Goal: Navigation & Orientation: Find specific page/section

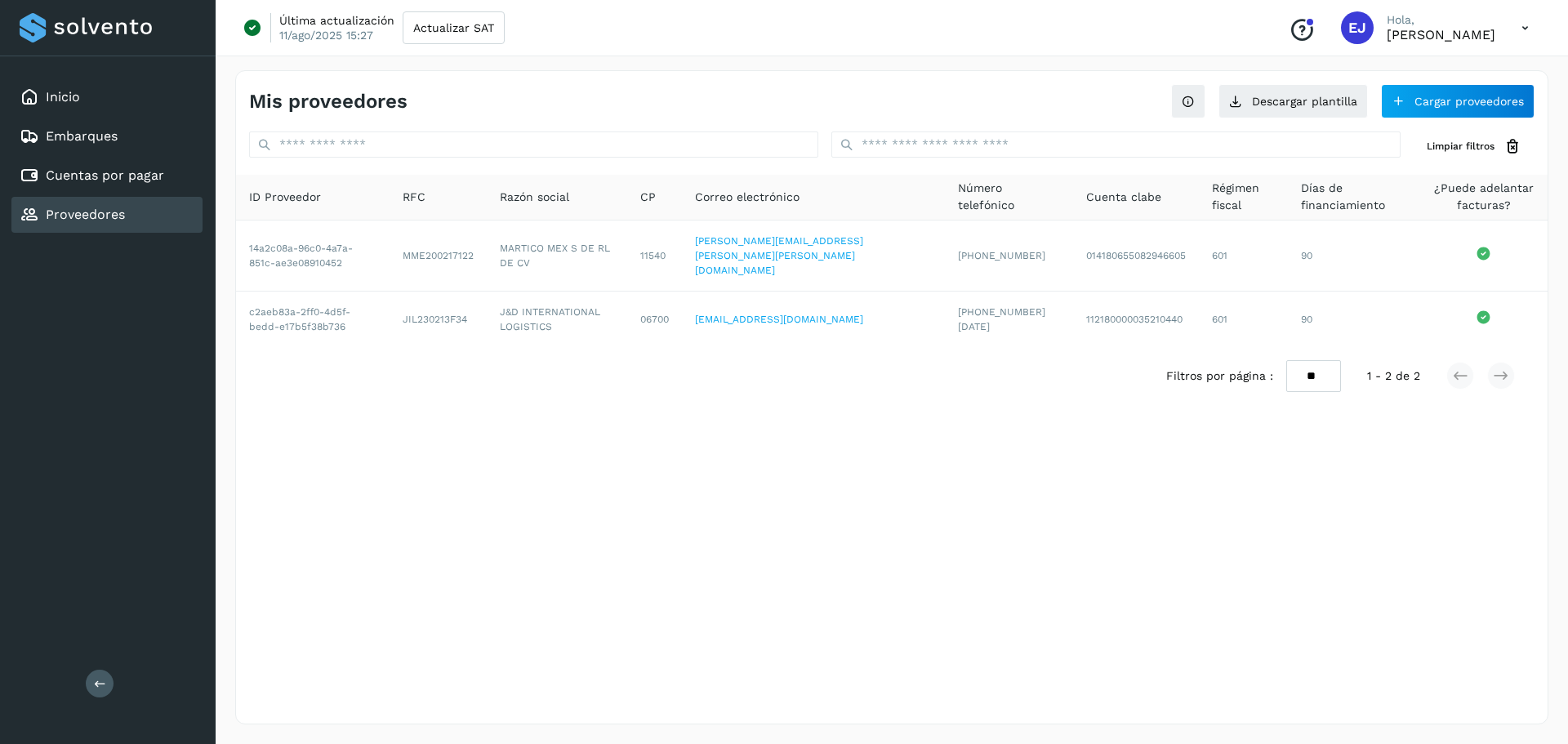
click at [100, 217] on link "Proveedores" at bounding box center [85, 214] width 79 height 15
click at [102, 135] on link "Embarques" at bounding box center [82, 136] width 72 height 15
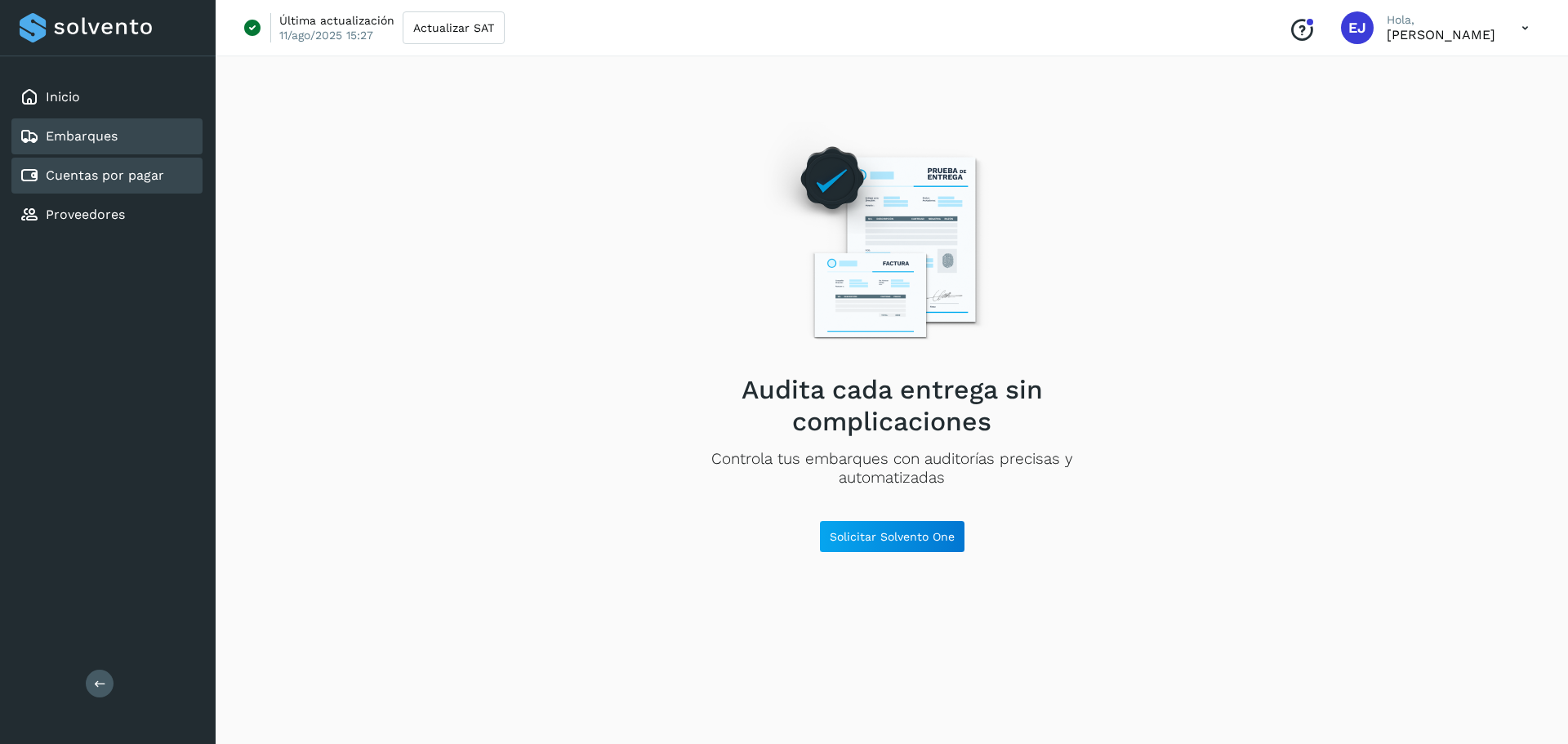
click at [89, 170] on link "Cuentas por pagar" at bounding box center [105, 175] width 119 height 15
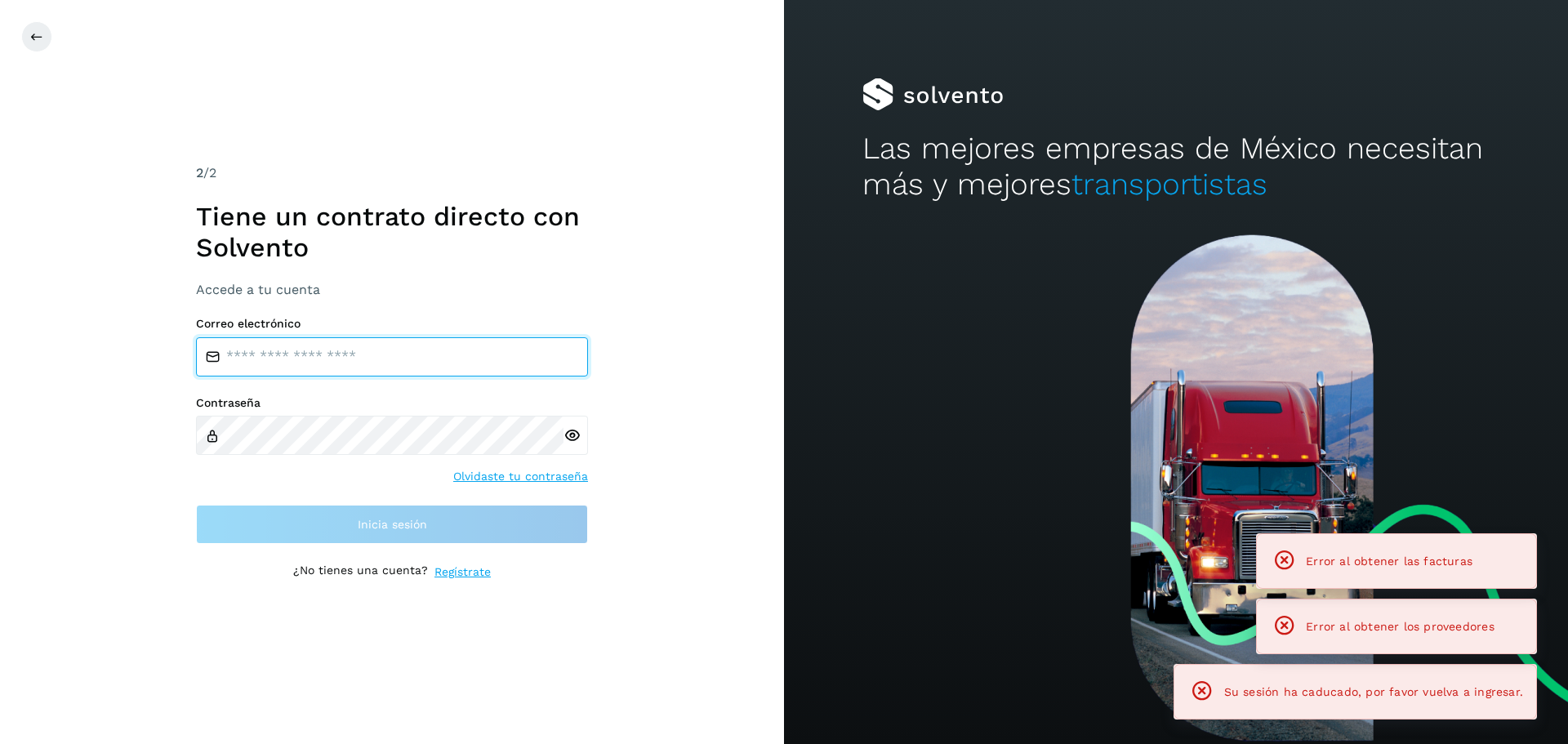
type input "**********"
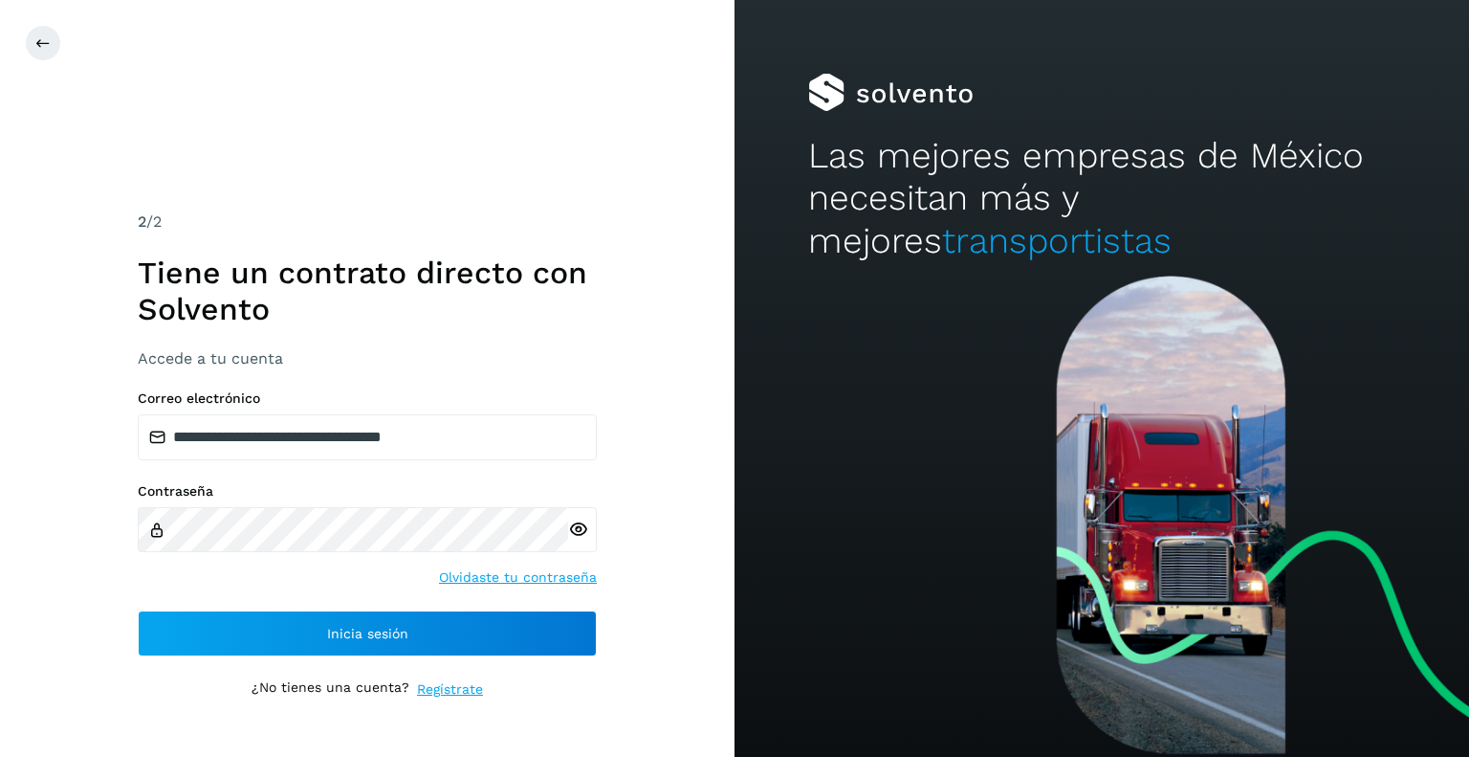
drag, startPoint x: 707, startPoint y: 346, endPoint x: 644, endPoint y: 415, distance: 93.4
click at [706, 348] on div "**********" at bounding box center [367, 378] width 735 height 757
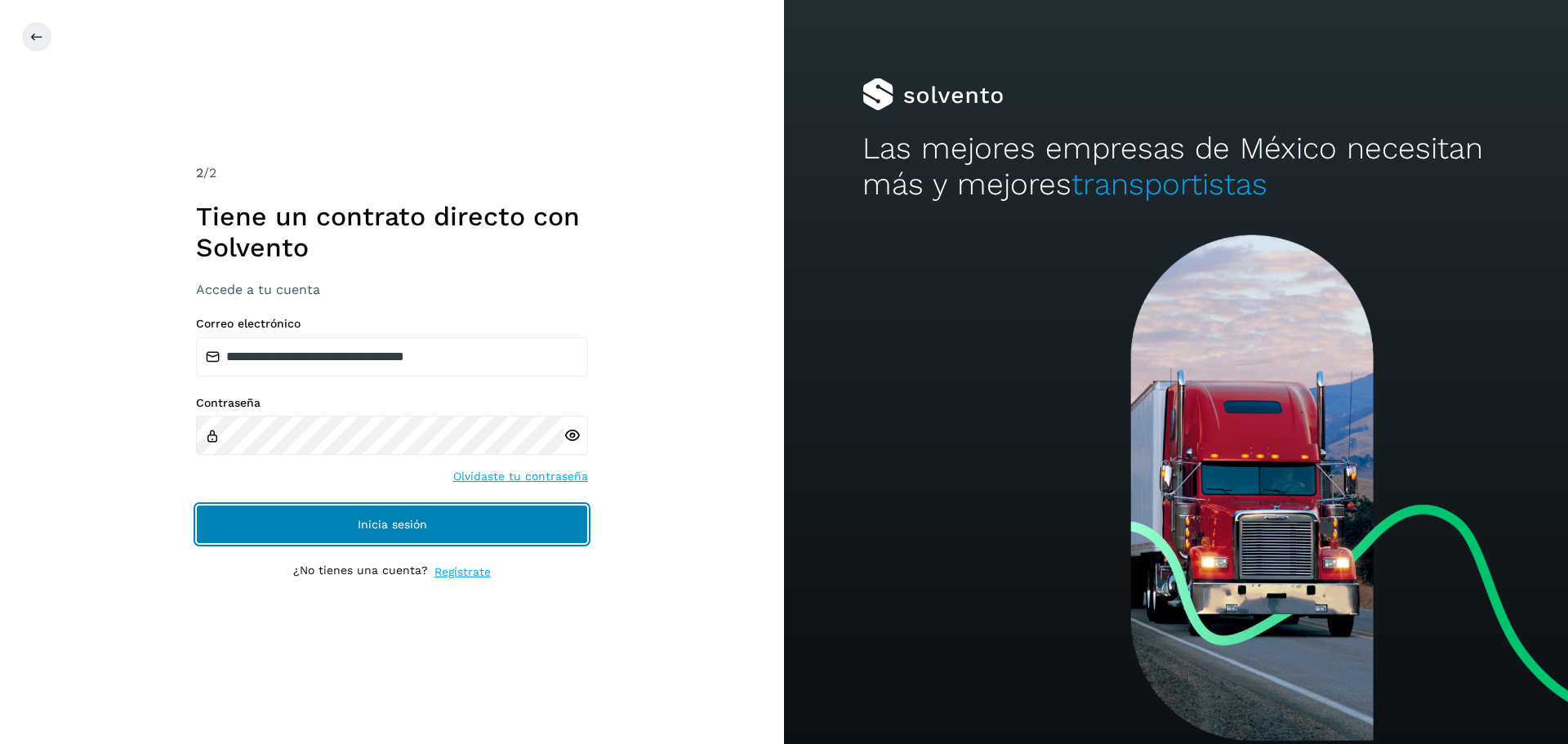
drag, startPoint x: 391, startPoint y: 531, endPoint x: 236, endPoint y: 541, distance: 155.3
click at [391, 530] on button "Inicia sesión" at bounding box center [392, 524] width 392 height 39
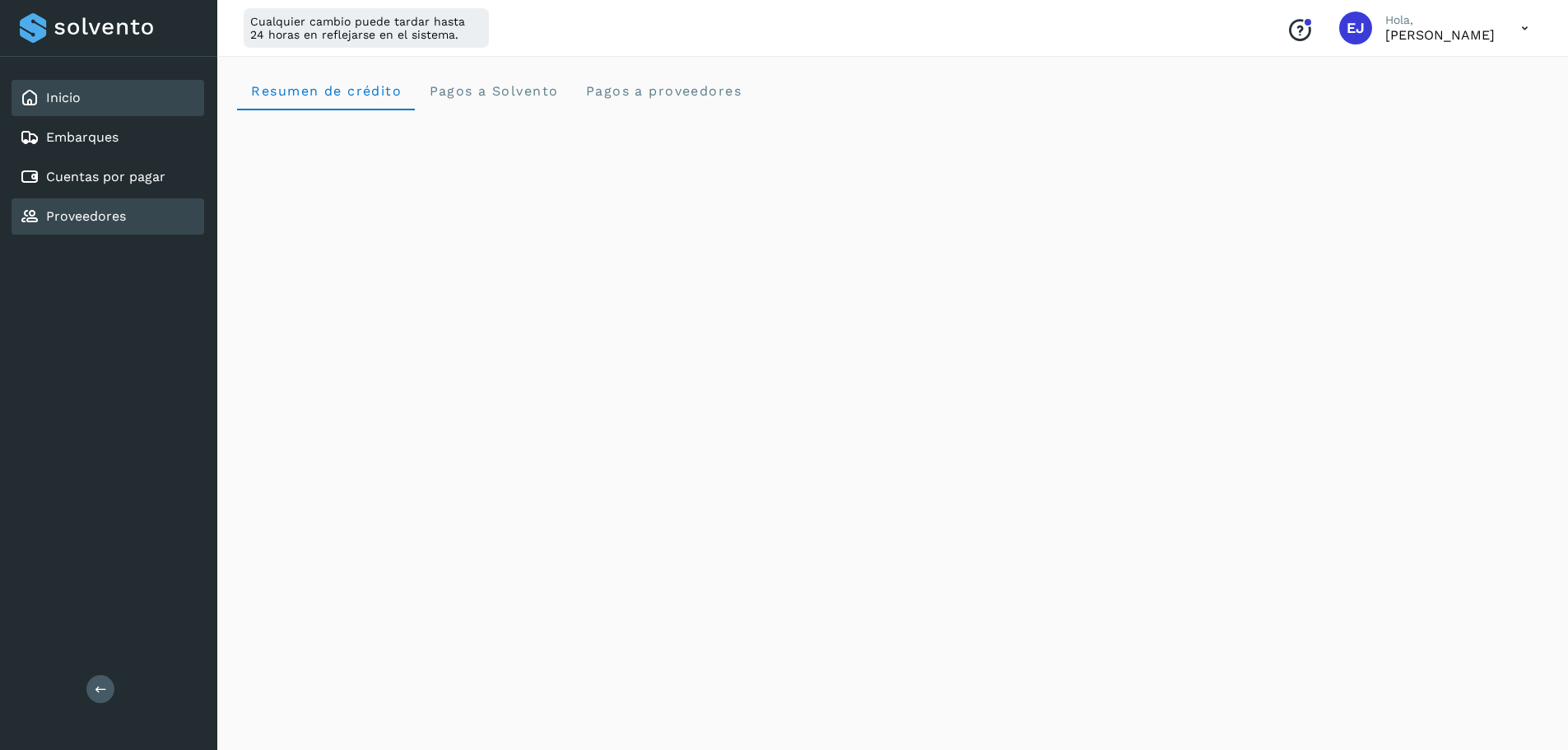
click at [91, 214] on link "Proveedores" at bounding box center [86, 216] width 80 height 15
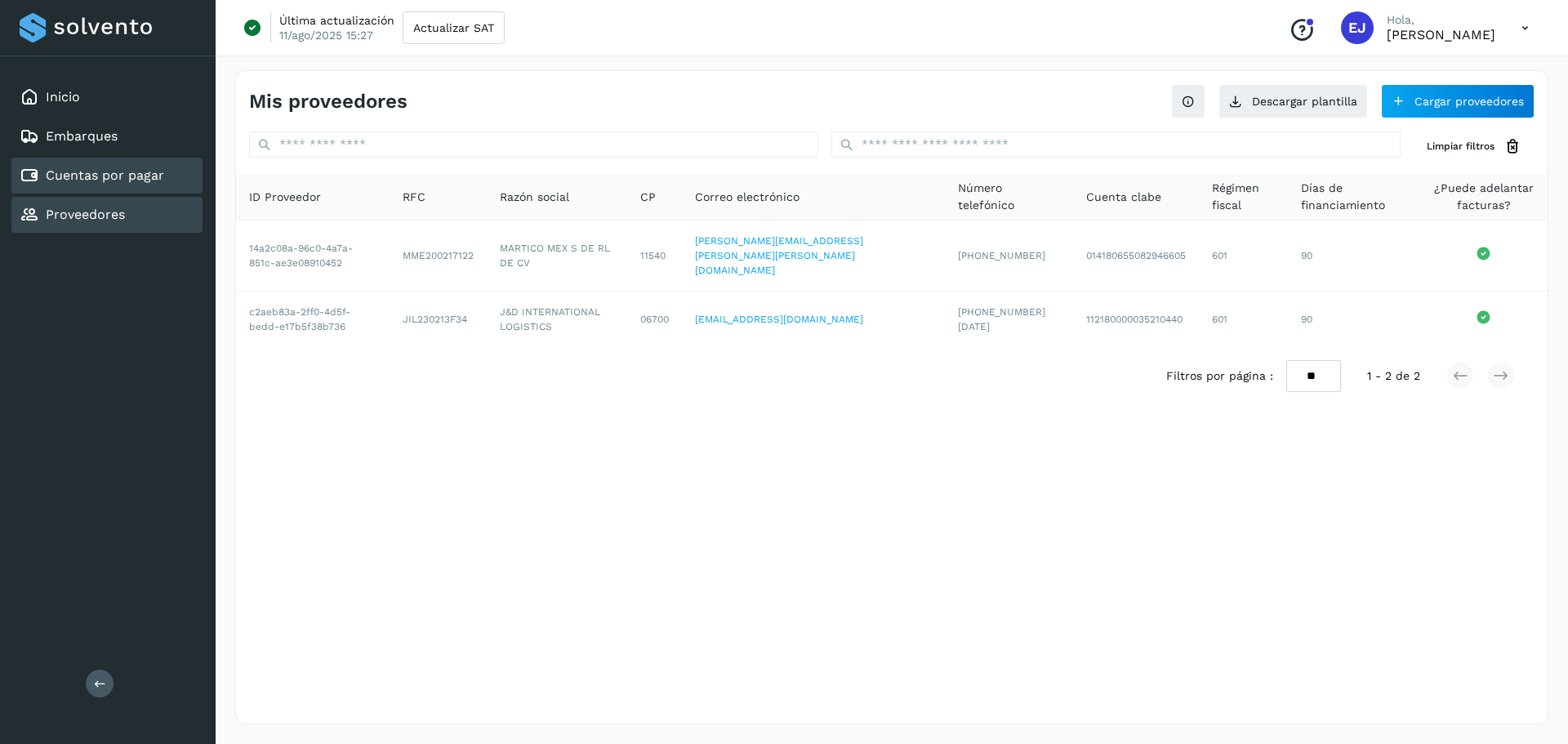
click at [147, 171] on link "Cuentas por pagar" at bounding box center [105, 175] width 119 height 15
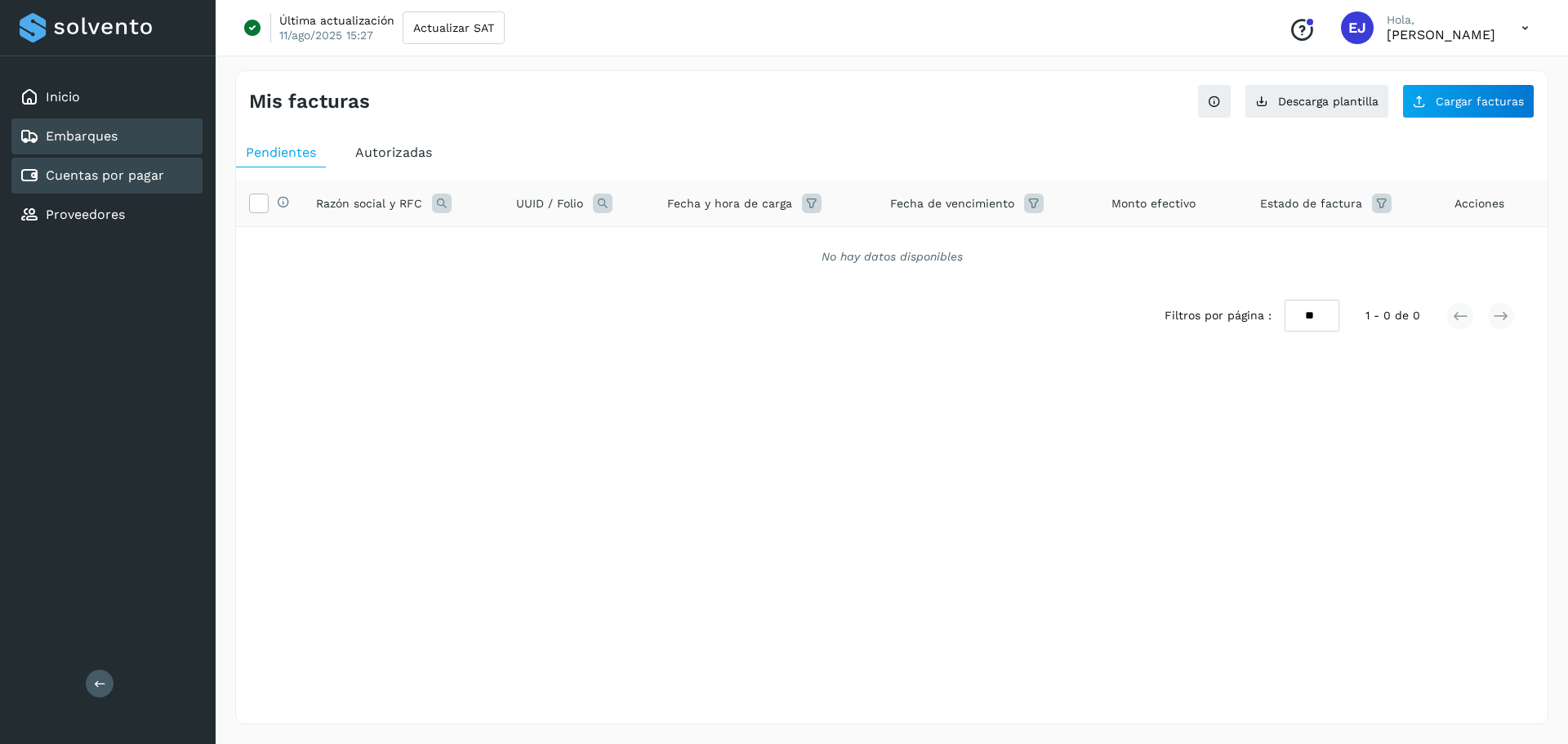
click at [90, 133] on link "Embarques" at bounding box center [82, 136] width 72 height 15
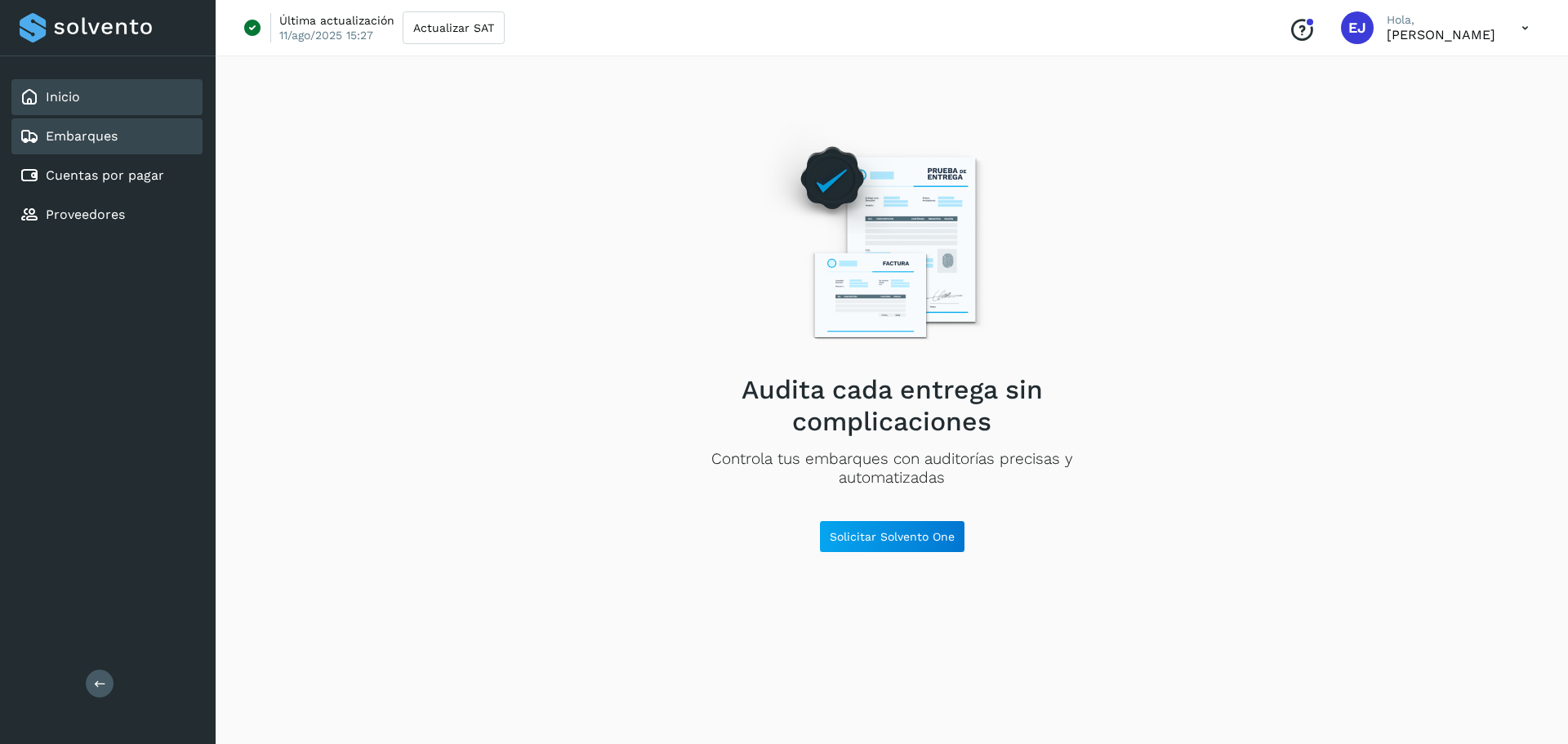
click at [71, 99] on link "Inicio" at bounding box center [63, 96] width 34 height 15
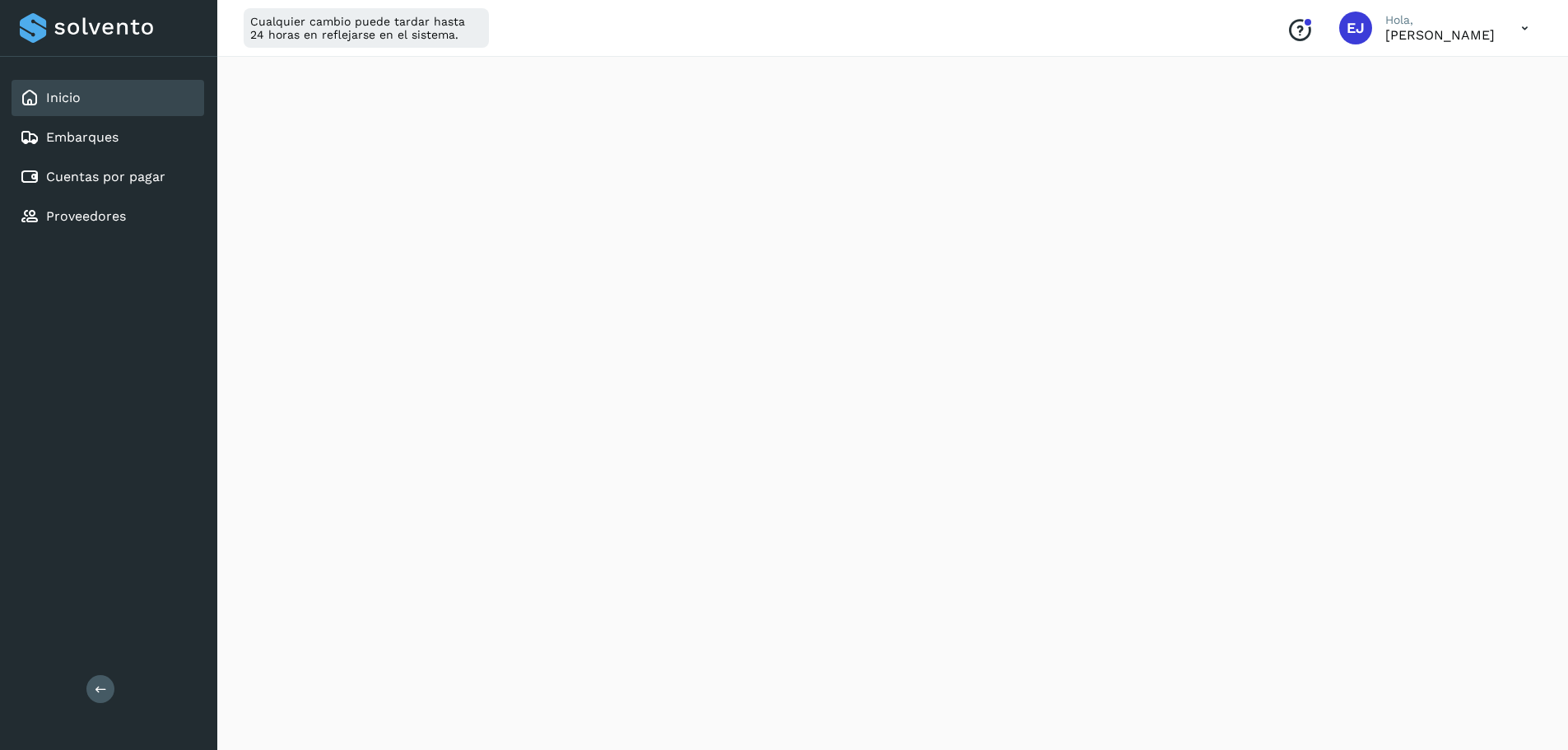
scroll to position [247, 0]
